Goal: Information Seeking & Learning: Learn about a topic

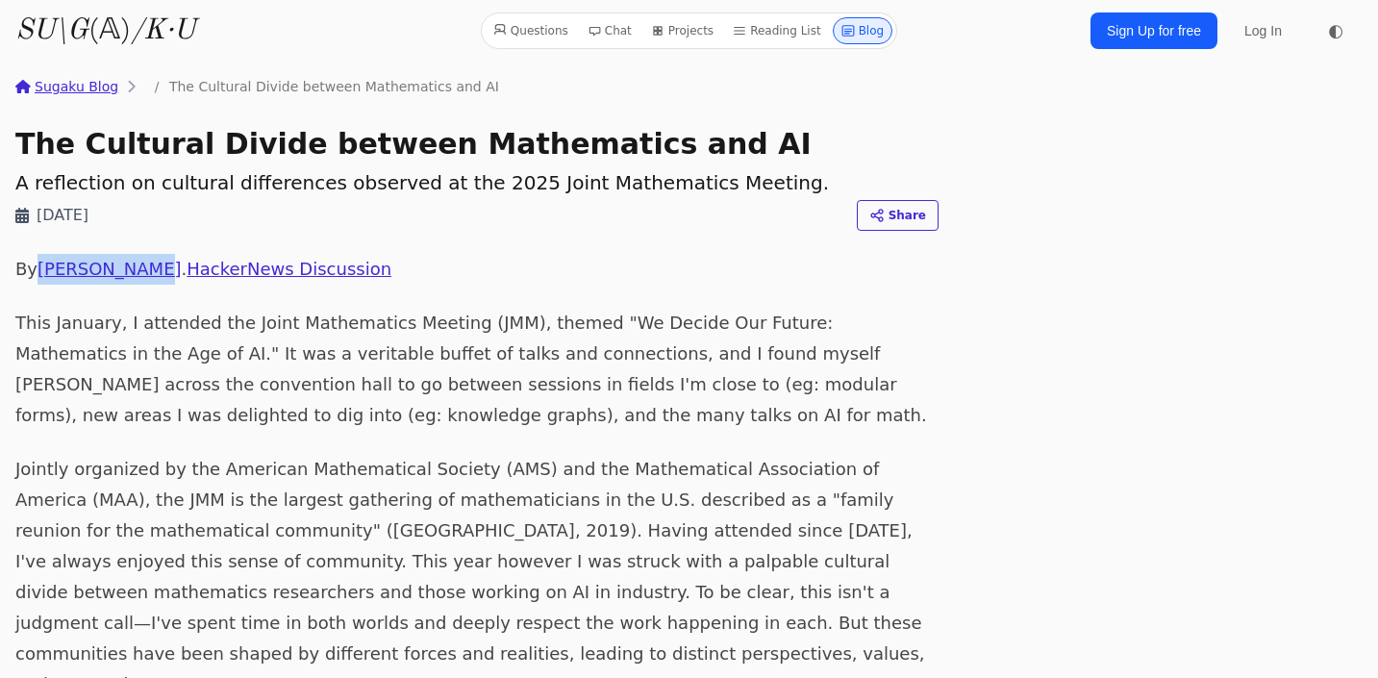
drag, startPoint x: 149, startPoint y: 269, endPoint x: 39, endPoint y: 271, distance: 109.7
click at [39, 271] on p "By [PERSON_NAME] . HackerNews Discussion" at bounding box center [476, 269] width 923 height 31
copy link "[PERSON_NAME]"
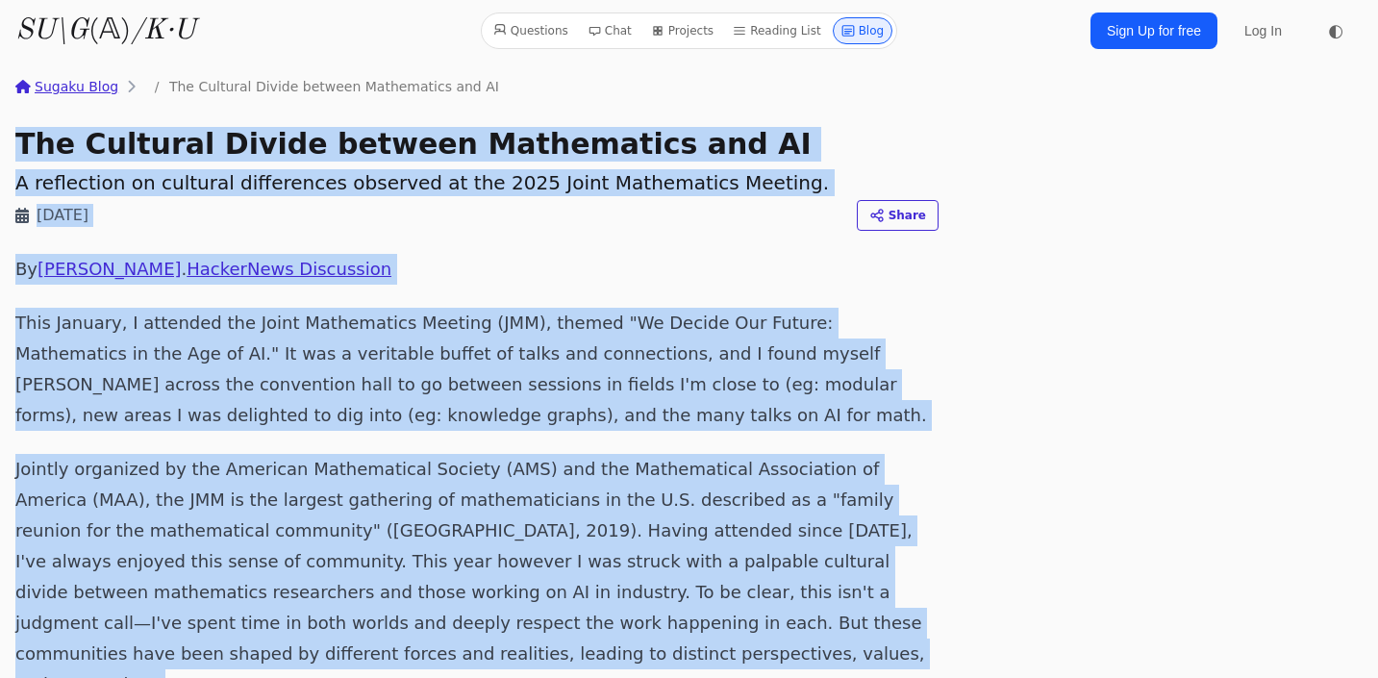
drag, startPoint x: 572, startPoint y: 370, endPoint x: 10, endPoint y: 137, distance: 609.3
copy article "The Cultural Divide between Mathematics and AI A reflection on cultural differe…"
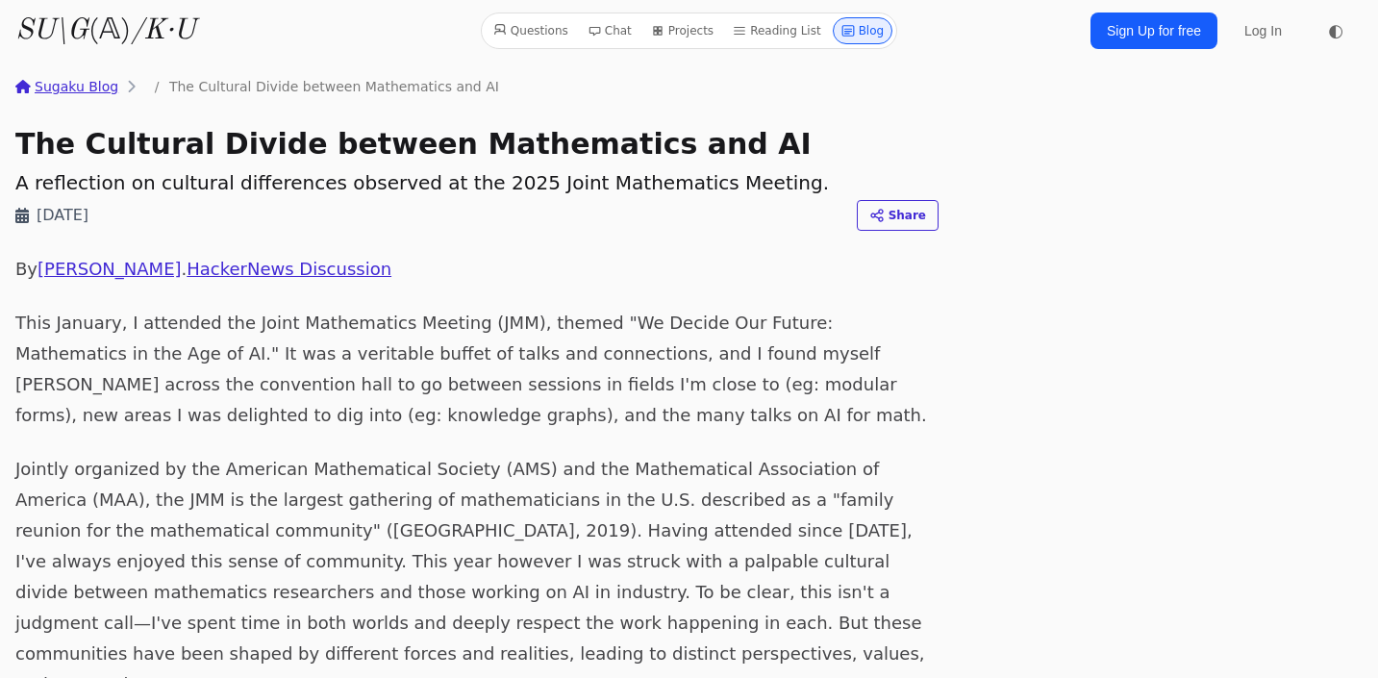
click at [332, 146] on h1 "The Cultural Divide between Mathematics and AI" at bounding box center [476, 144] width 923 height 35
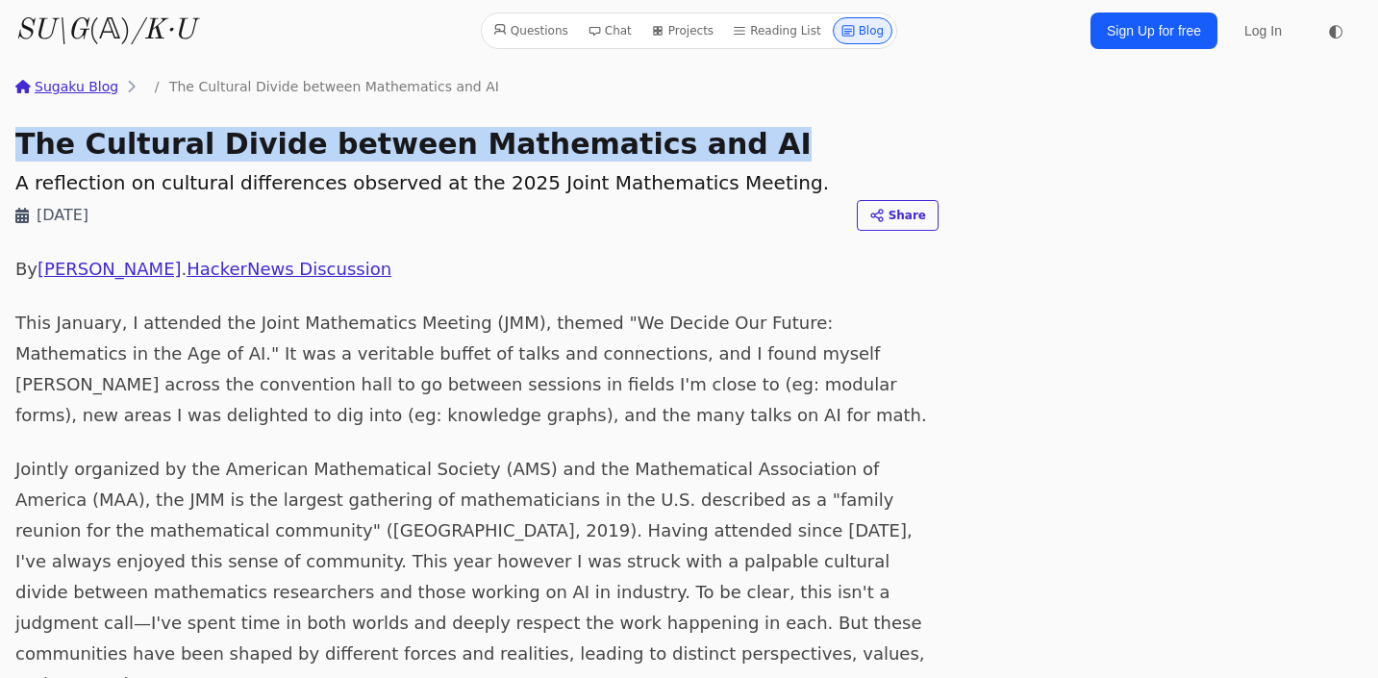
drag, startPoint x: 19, startPoint y: 145, endPoint x: 768, endPoint y: 161, distance: 748.5
click at [768, 161] on h1 "The Cultural Divide between Mathematics and AI" at bounding box center [476, 144] width 923 height 35
copy h1 "The Cultural Divide between Mathematics and AI"
